Goal: Information Seeking & Learning: Learn about a topic

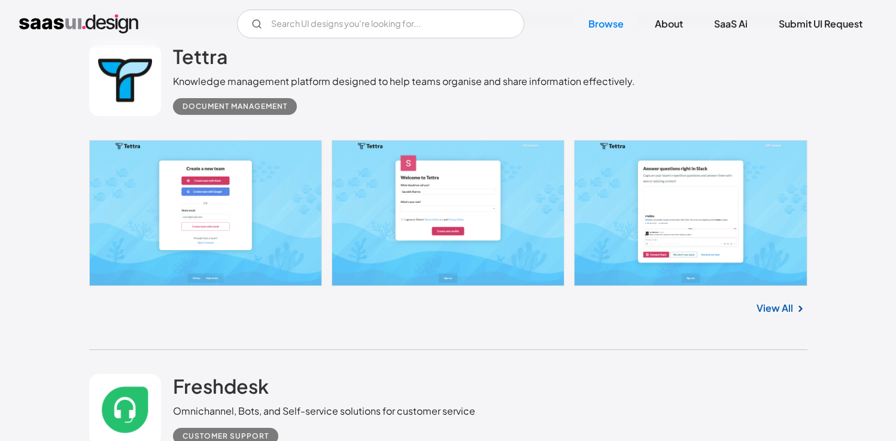
scroll to position [7740, 0]
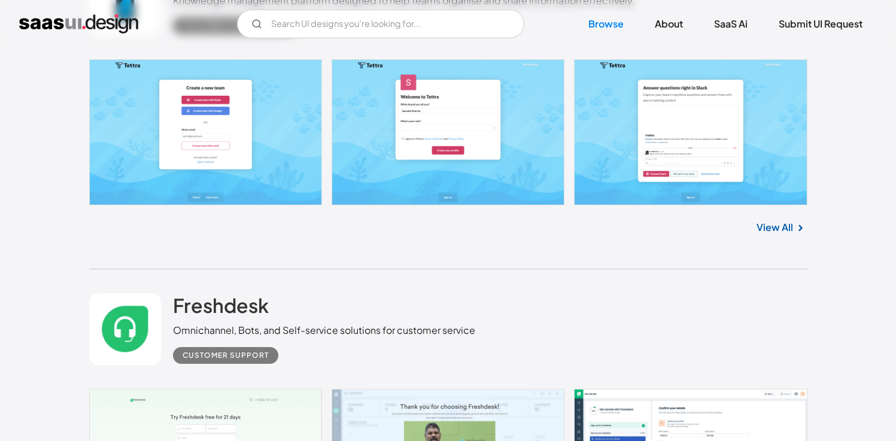
click at [782, 231] on link "View All" at bounding box center [774, 227] width 36 height 14
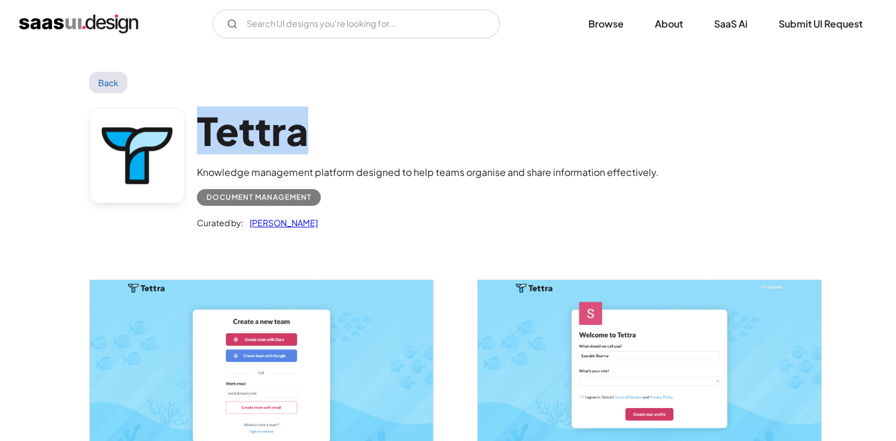
drag, startPoint x: 351, startPoint y: 130, endPoint x: 193, endPoint y: 130, distance: 158.0
click at [193, 130] on div "Tettra Knowledge management platform designed to help teams organise and share …" at bounding box center [448, 171] width 718 height 156
